Goal: Task Accomplishment & Management: Manage account settings

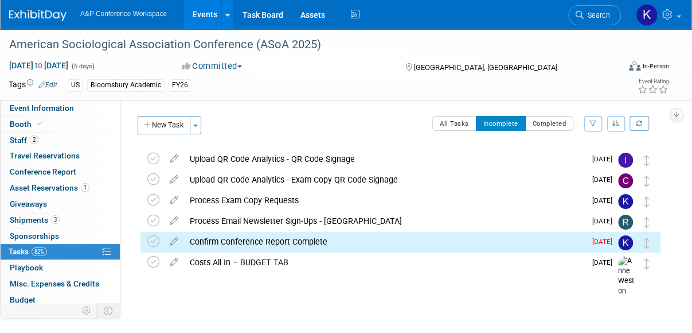
scroll to position [43, 0]
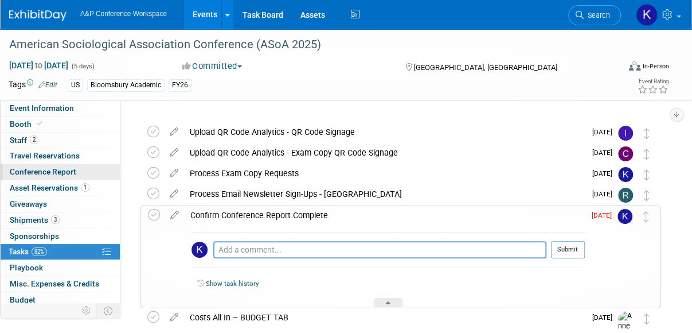
click at [65, 171] on span "Conference Report" at bounding box center [43, 171] width 67 height 9
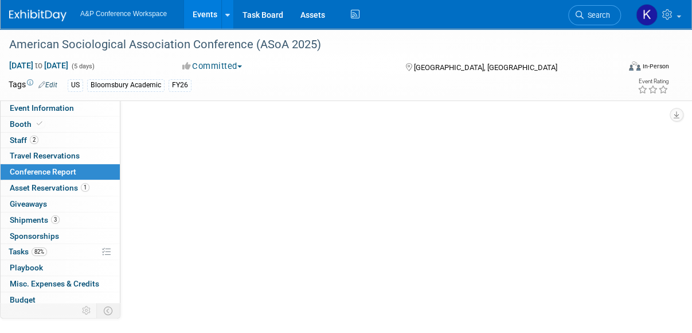
scroll to position [0, 0]
select select "YES"
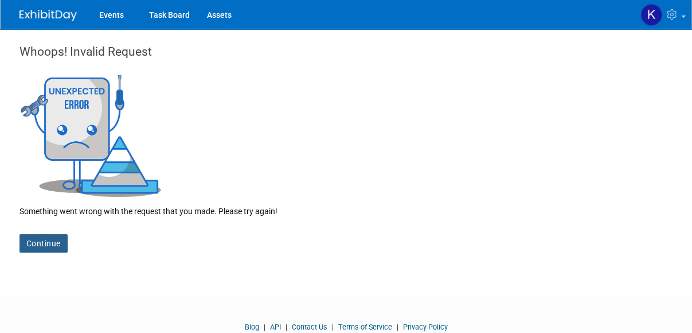
click at [40, 245] on link "Continue" at bounding box center [43, 243] width 48 height 18
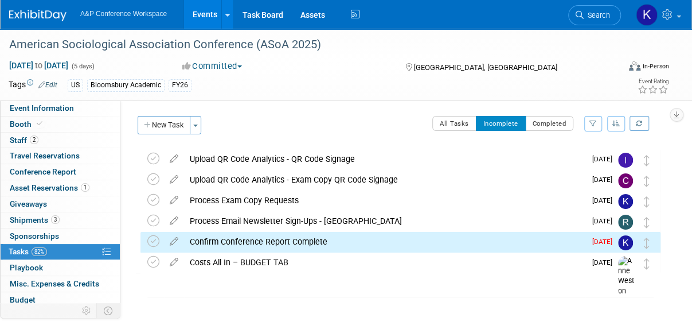
scroll to position [43, 0]
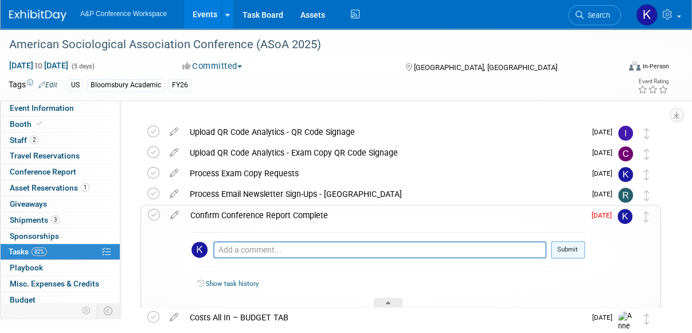
click at [561, 247] on button "Submit" at bounding box center [568, 249] width 34 height 17
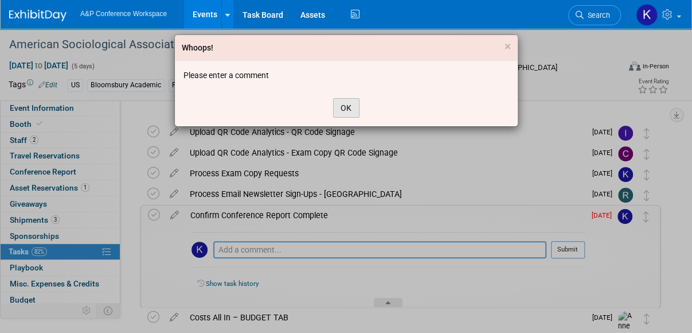
click at [348, 109] on button "OK" at bounding box center [346, 107] width 26 height 19
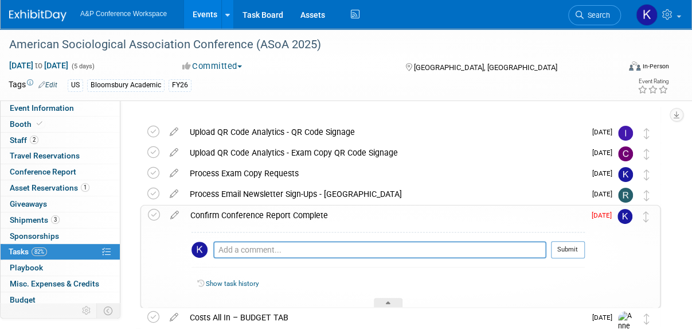
click at [622, 213] on img at bounding box center [625, 216] width 15 height 15
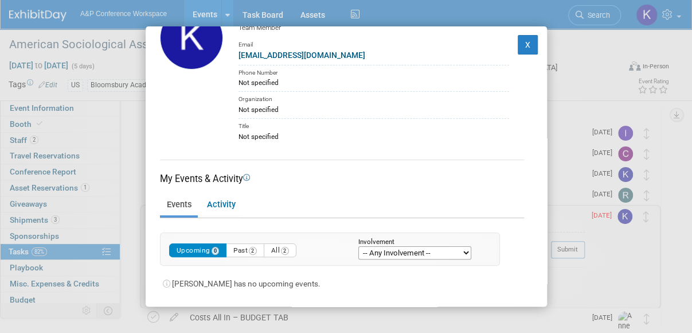
scroll to position [0, 0]
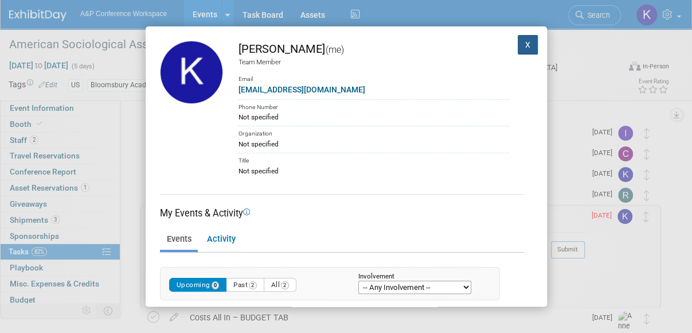
click at [518, 37] on button "X" at bounding box center [528, 44] width 21 height 19
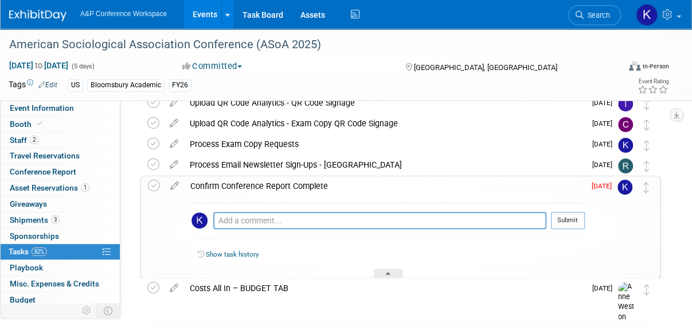
scroll to position [49, 0]
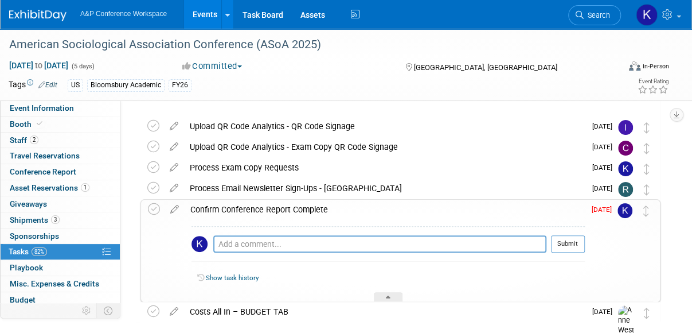
click at [217, 207] on div "Confirm Conference Report Complete" at bounding box center [385, 209] width 400 height 19
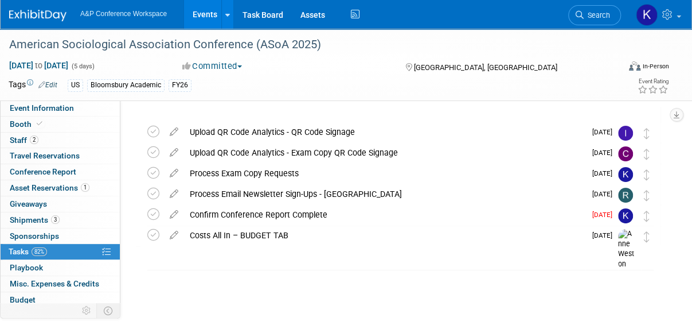
click at [217, 207] on div "Confirm Conference Report Complete" at bounding box center [384, 214] width 401 height 19
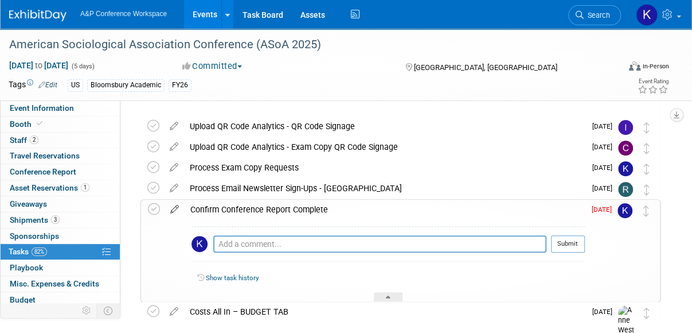
click at [175, 207] on icon at bounding box center [175, 207] width 20 height 14
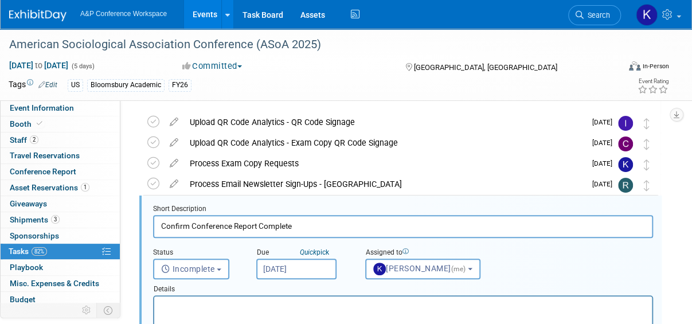
scroll to position [56, 0]
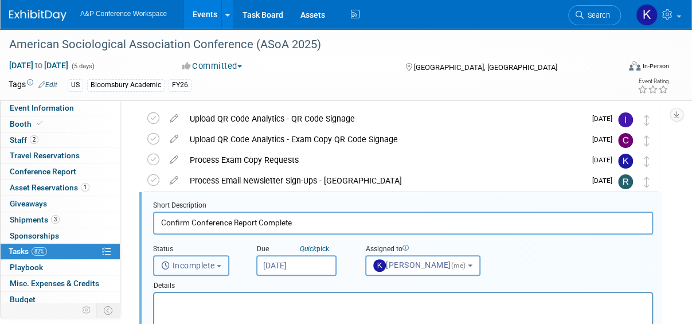
click at [185, 264] on span "Incomplete" at bounding box center [188, 265] width 54 height 9
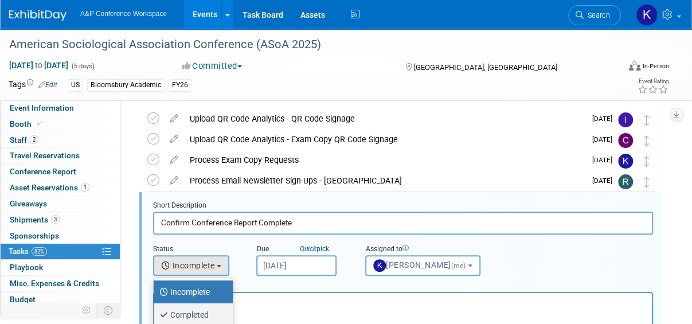
click at [184, 311] on label "Completed" at bounding box center [190, 315] width 62 height 18
click at [155, 311] on input "Completed" at bounding box center [151, 313] width 7 height 7
select select "3"
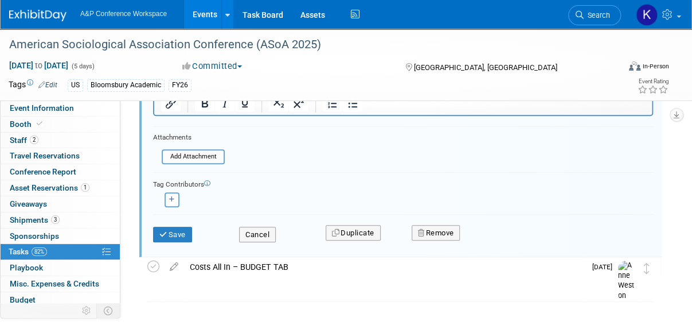
scroll to position [303, 0]
click at [169, 231] on button "Save" at bounding box center [172, 234] width 39 height 16
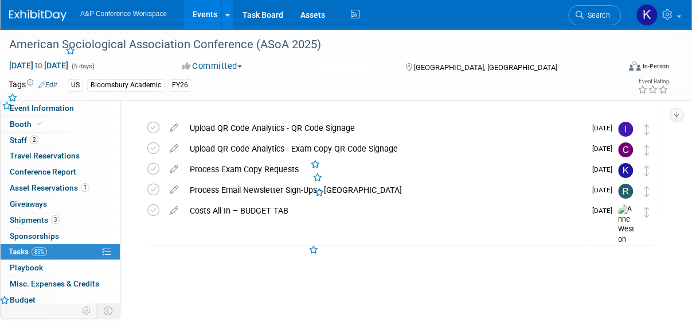
scroll to position [43, 0]
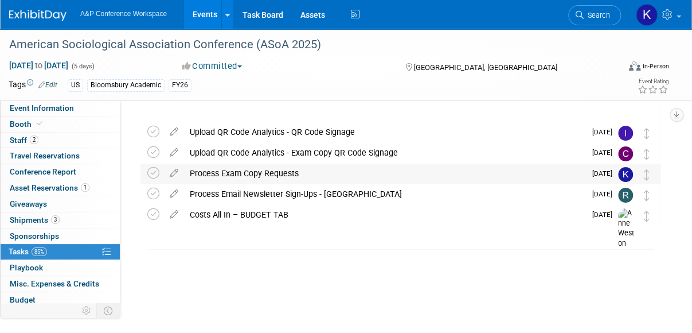
click at [242, 170] on div "Process Exam Copy Requests" at bounding box center [384, 172] width 401 height 19
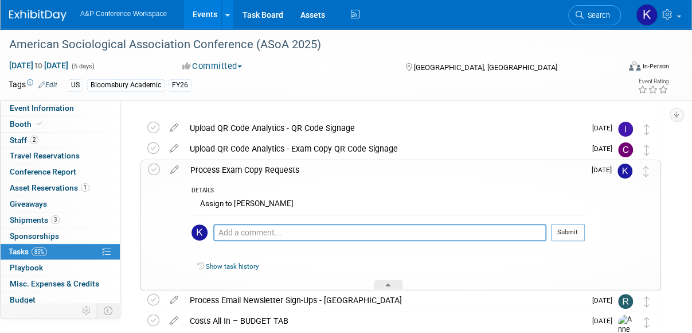
click at [242, 170] on div "Process Exam Copy Requests" at bounding box center [385, 169] width 400 height 19
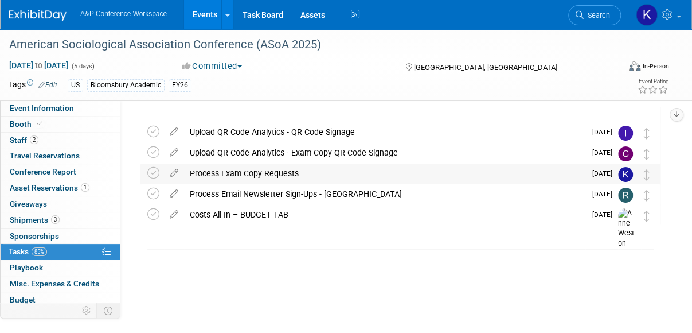
scroll to position [43, 0]
click at [65, 251] on link "85% Tasks 85%" at bounding box center [60, 251] width 119 height 15
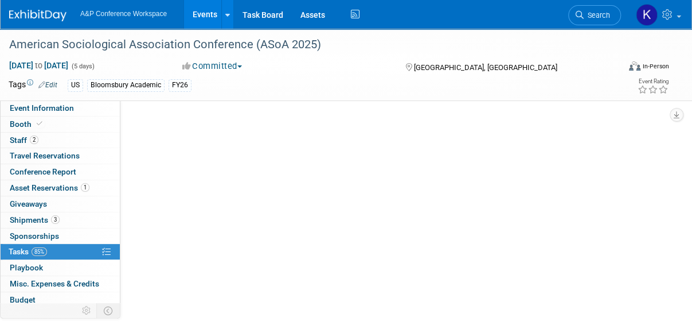
scroll to position [0, 0]
